Goal: Navigation & Orientation: Find specific page/section

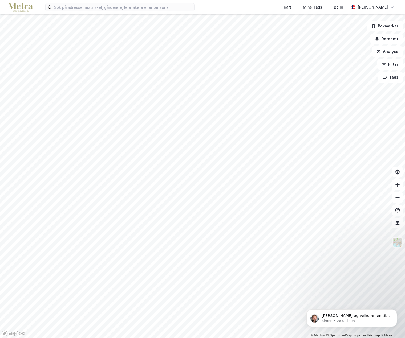
click at [74, 12] on div "Kart Mine Tags Bolig [PERSON_NAME]" at bounding box center [202, 7] width 405 height 14
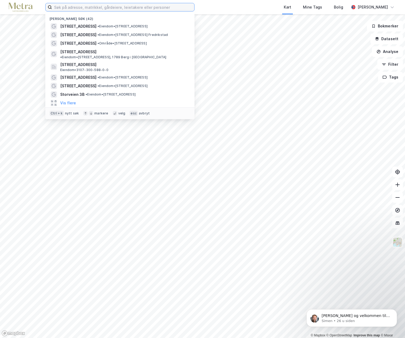
click at [74, 11] on input at bounding box center [123, 7] width 142 height 8
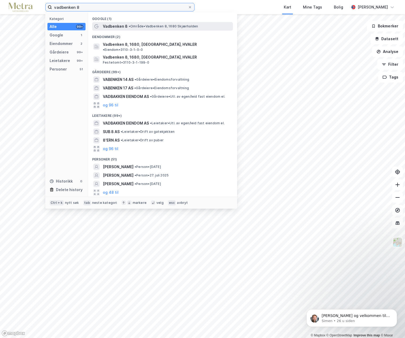
type input "vadbenken 8"
click at [110, 25] on span "Vadbenken 8" at bounding box center [115, 26] width 25 height 6
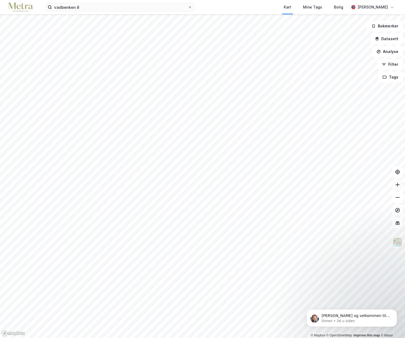
click at [398, 186] on icon at bounding box center [397, 184] width 5 height 5
